Goal: Information Seeking & Learning: Understand process/instructions

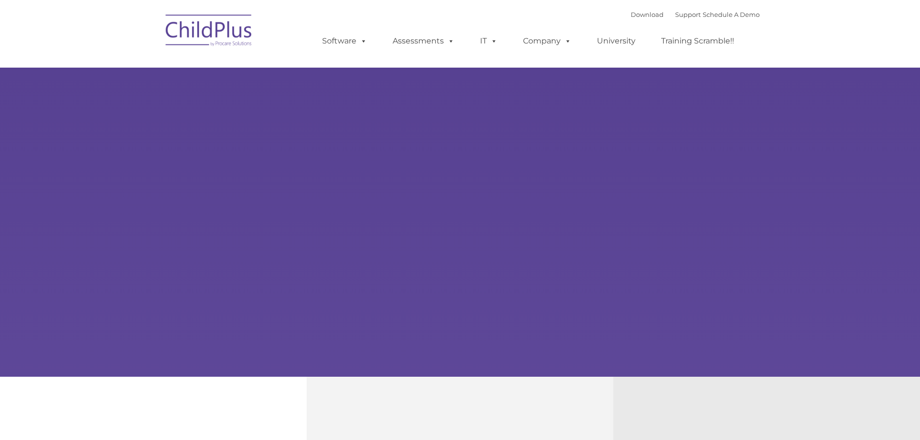
type input ""
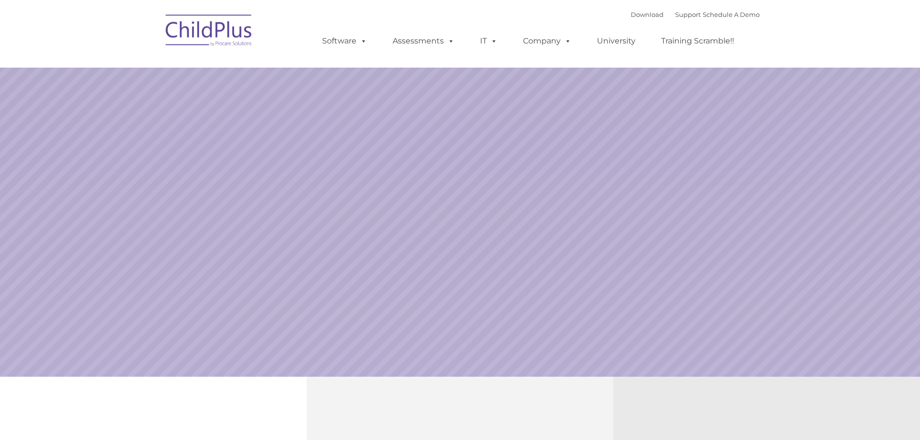
select select "MEDIUM"
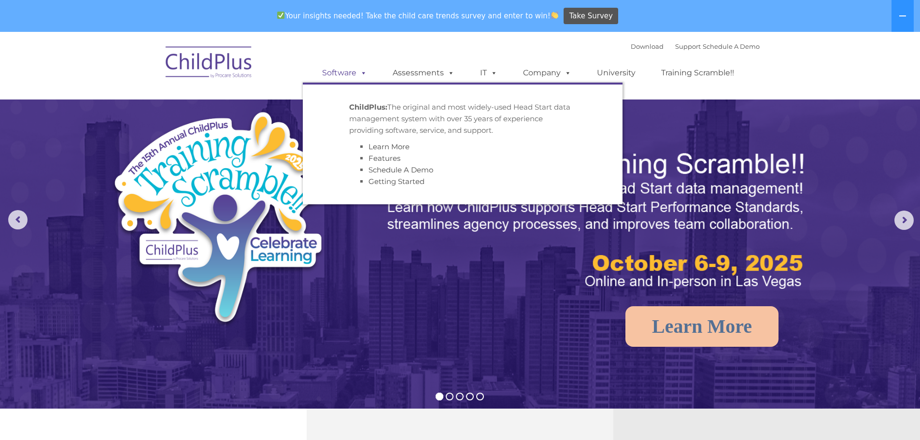
click at [361, 75] on span at bounding box center [361, 72] width 11 height 9
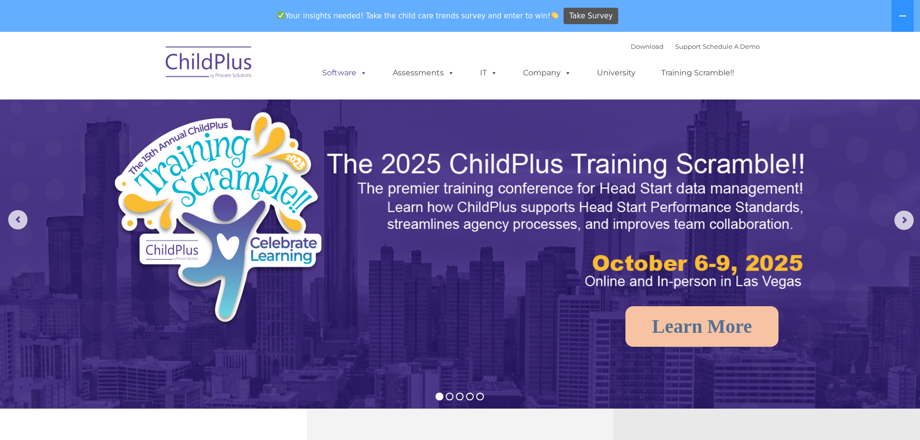
click at [361, 75] on span at bounding box center [361, 72] width 11 height 9
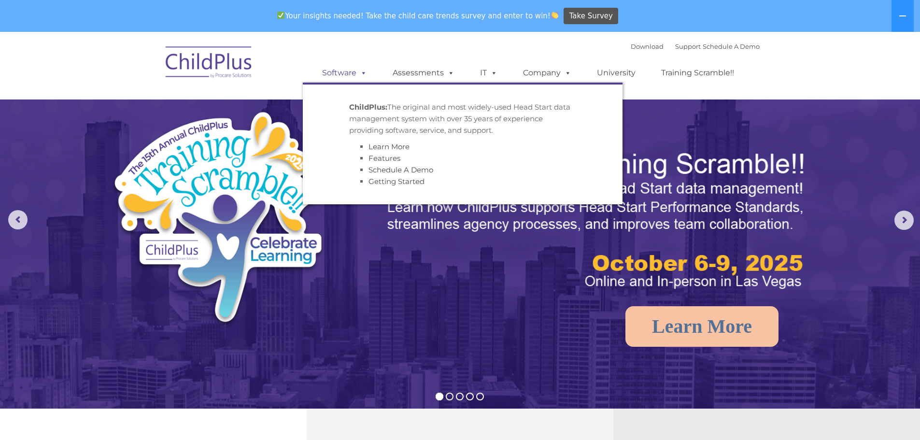
click at [361, 75] on span at bounding box center [361, 72] width 11 height 9
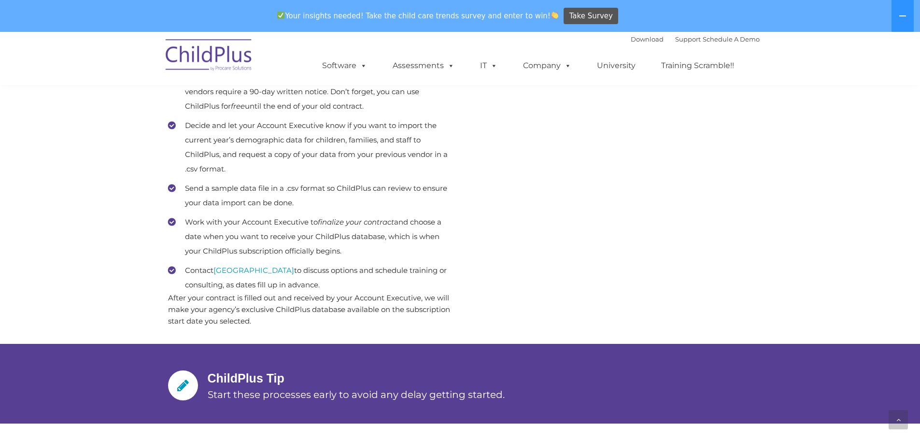
scroll to position [481, 0]
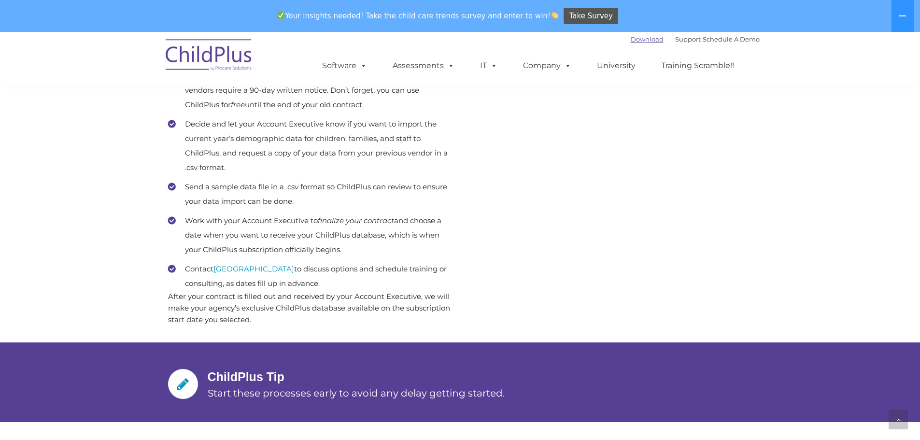
click at [635, 36] on link "Download" at bounding box center [647, 39] width 33 height 8
